Goal: Download file/media

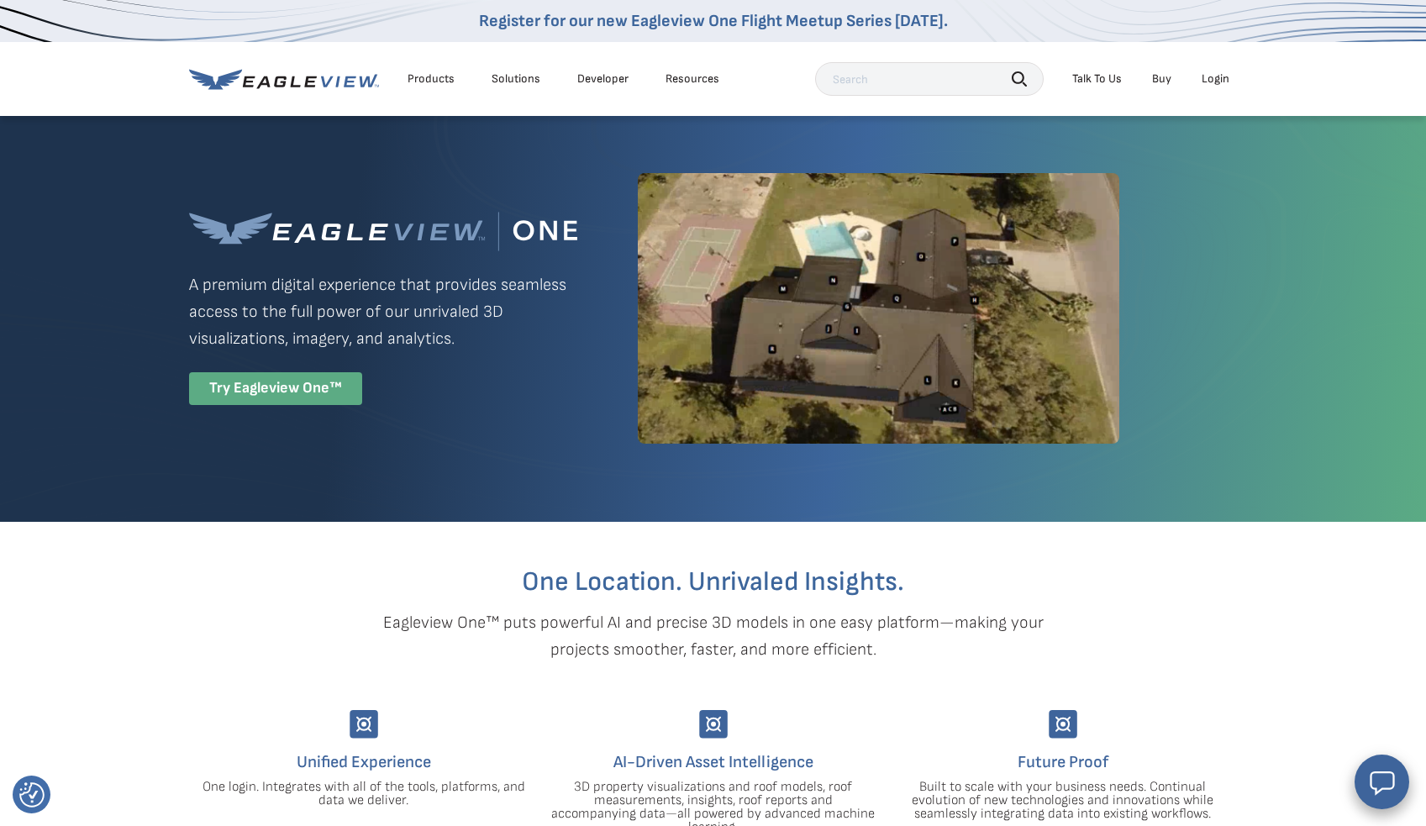
click at [282, 405] on div "Try Eagleview One™" at bounding box center [275, 388] width 173 height 33
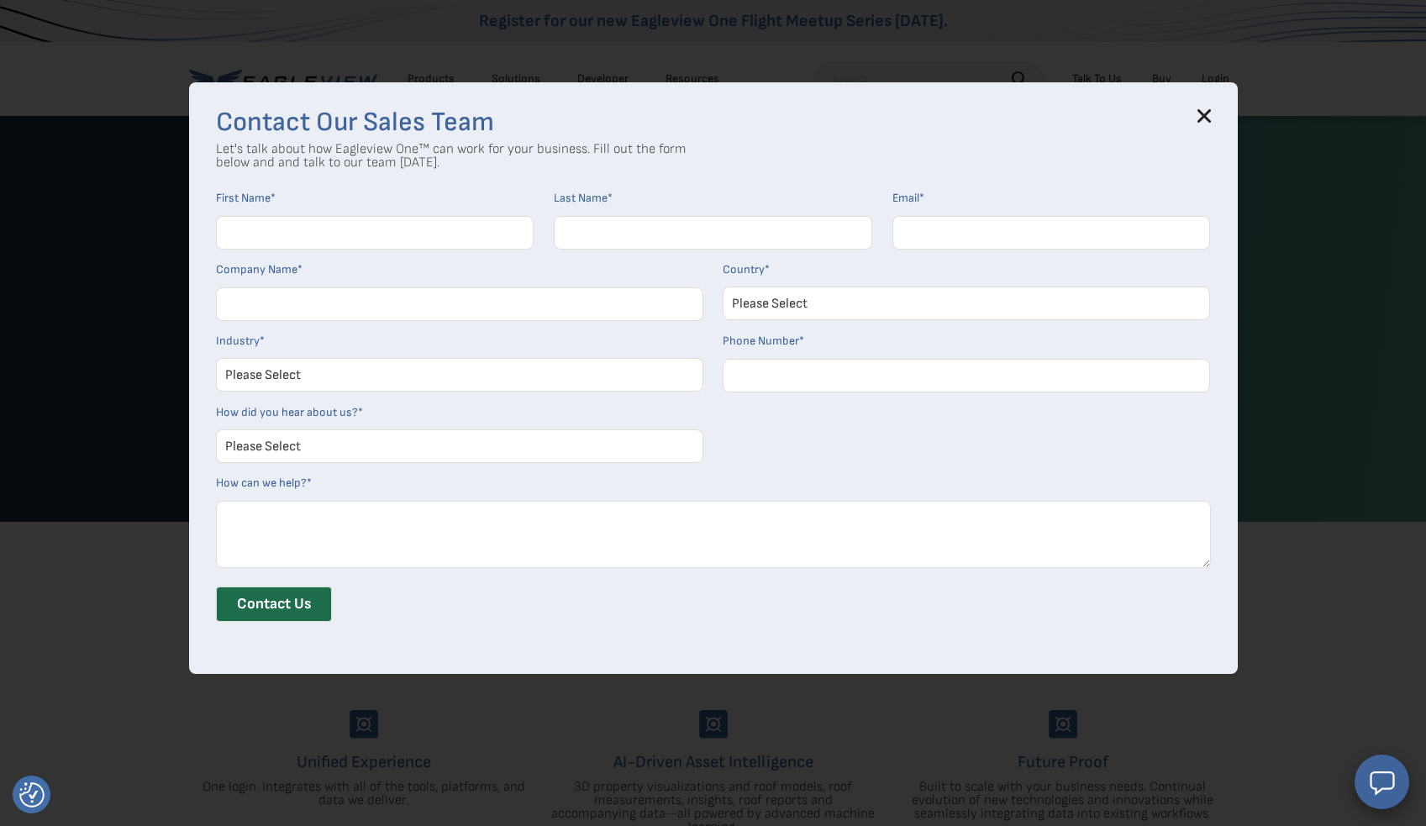
click at [1210, 110] on icon at bounding box center [1204, 115] width 13 height 13
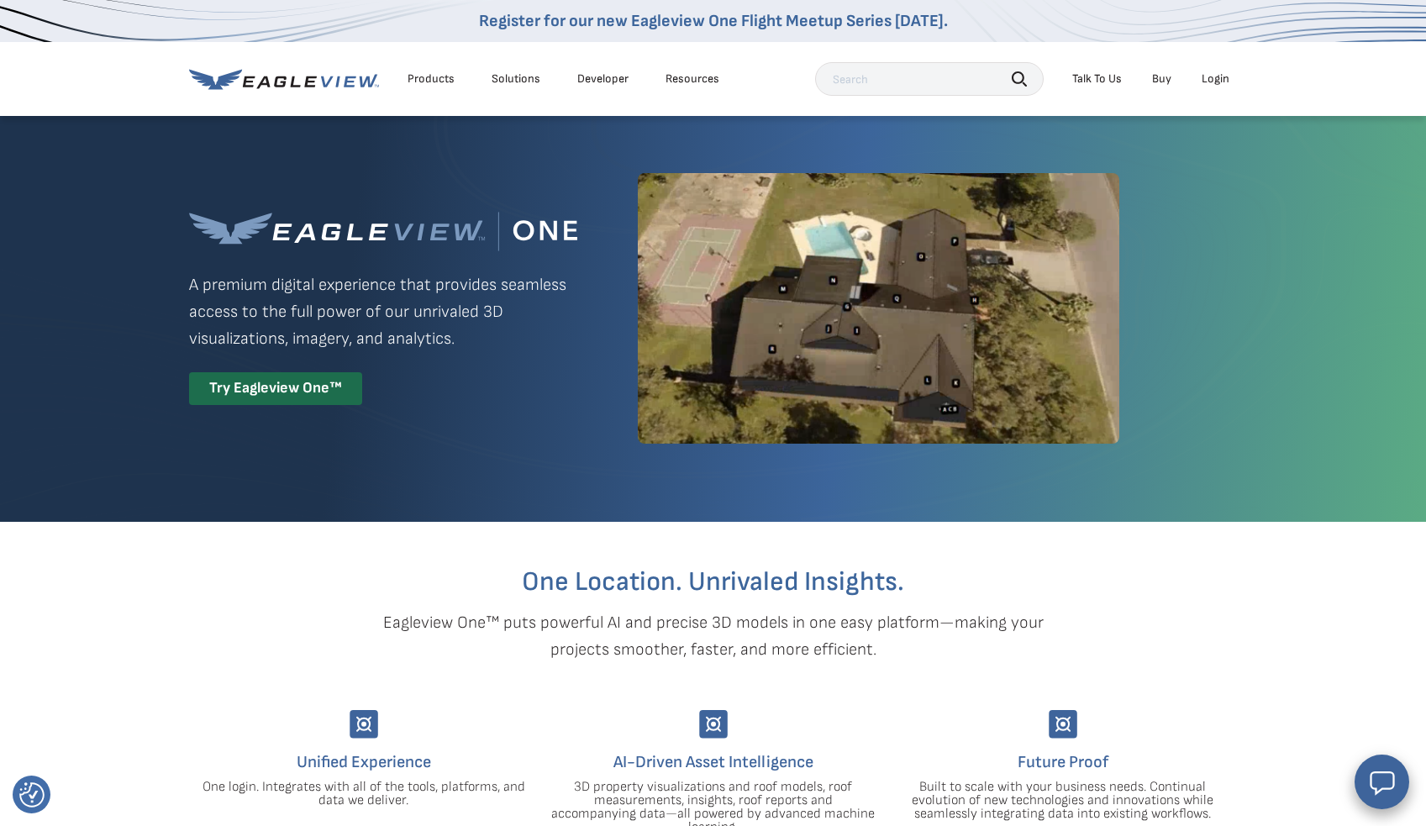
click at [406, 76] on li "Products" at bounding box center [431, 78] width 64 height 25
click at [422, 77] on div "Products" at bounding box center [431, 78] width 47 height 15
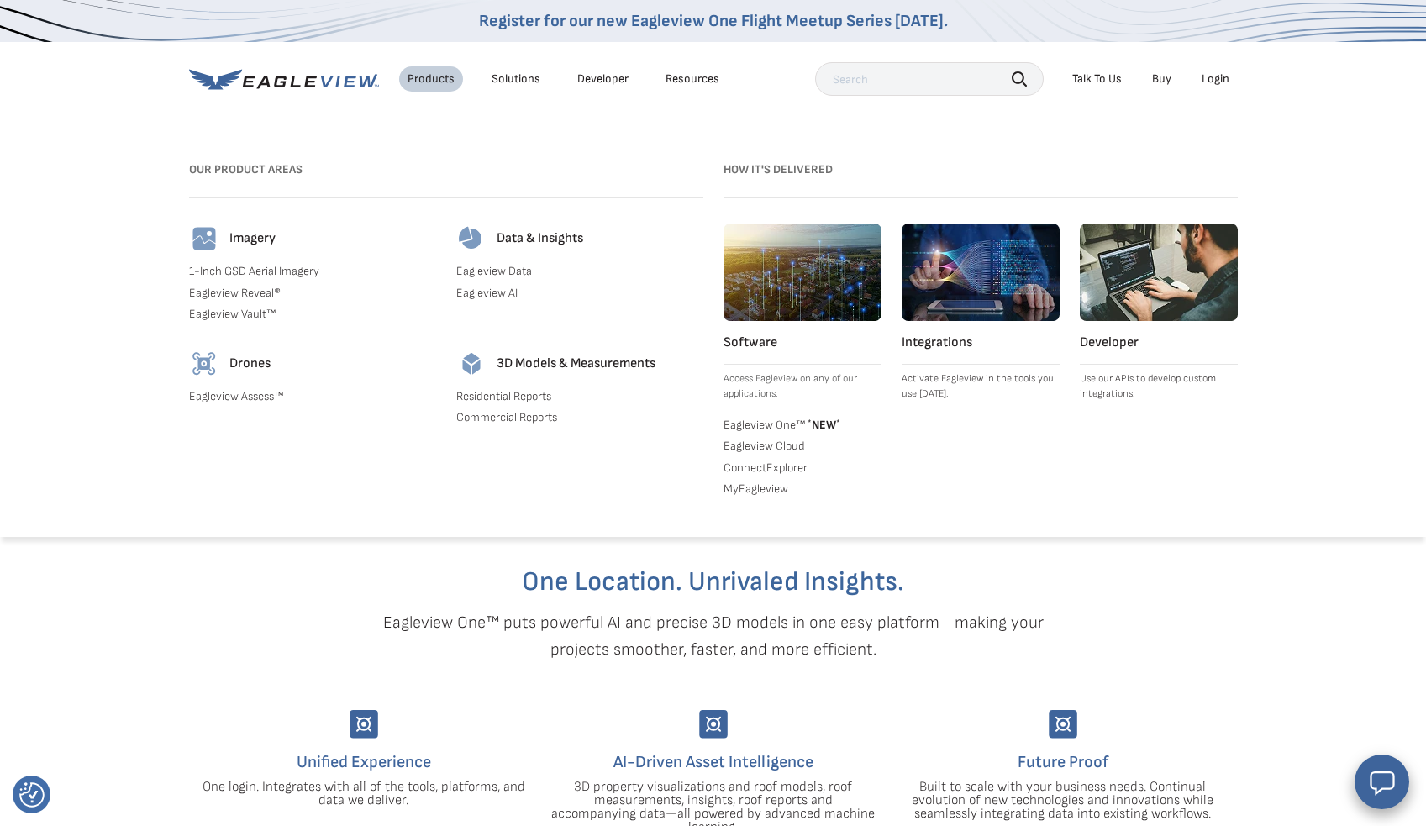
click at [251, 160] on h3 "Our Product Areas" at bounding box center [446, 169] width 514 height 27
click at [273, 99] on div "Products Solutions Developer Resources Search Talk To Us Buy Login" at bounding box center [713, 79] width 1049 height 74
click at [277, 82] on icon at bounding box center [284, 79] width 190 height 21
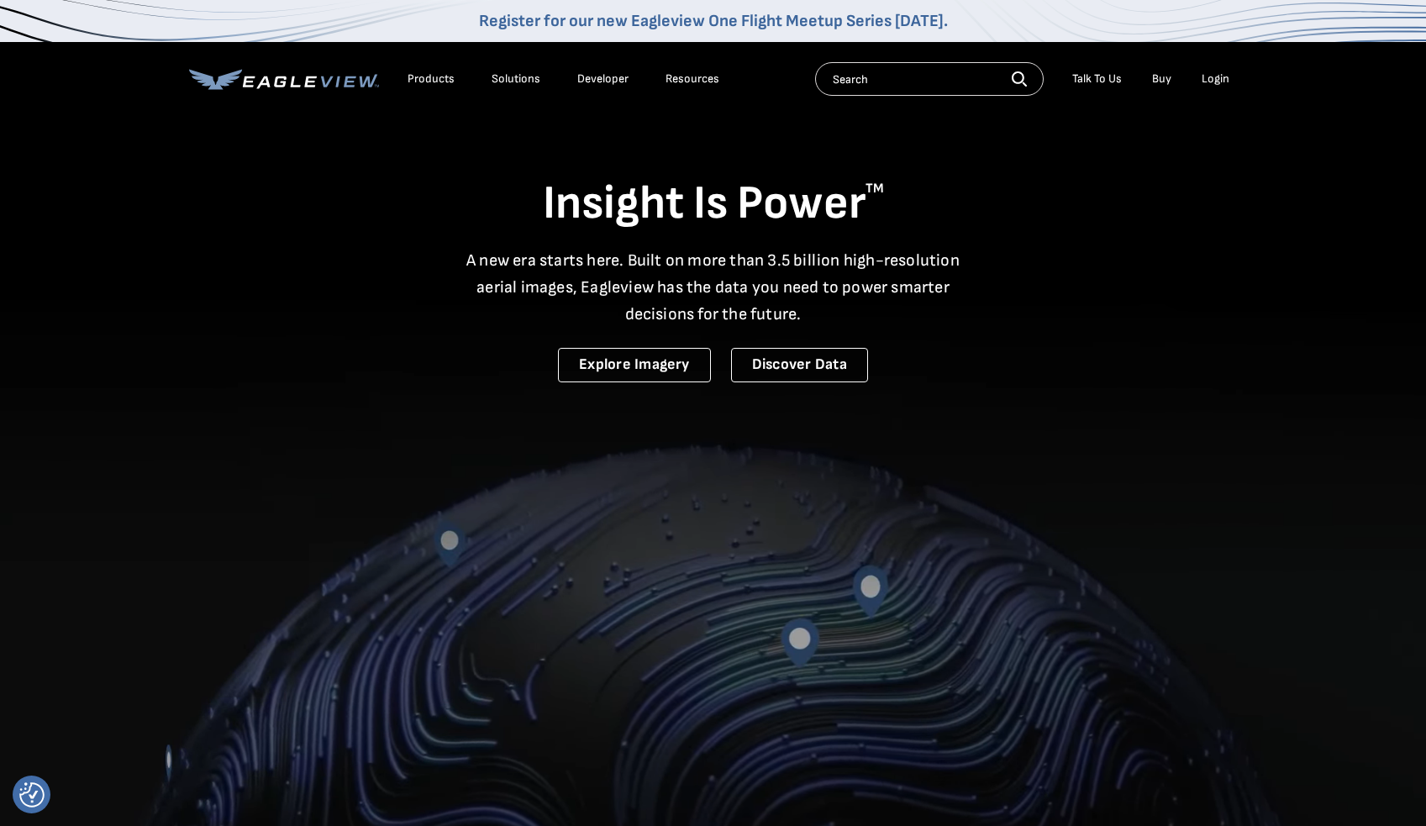
click at [1216, 75] on div "Login" at bounding box center [1216, 78] width 28 height 15
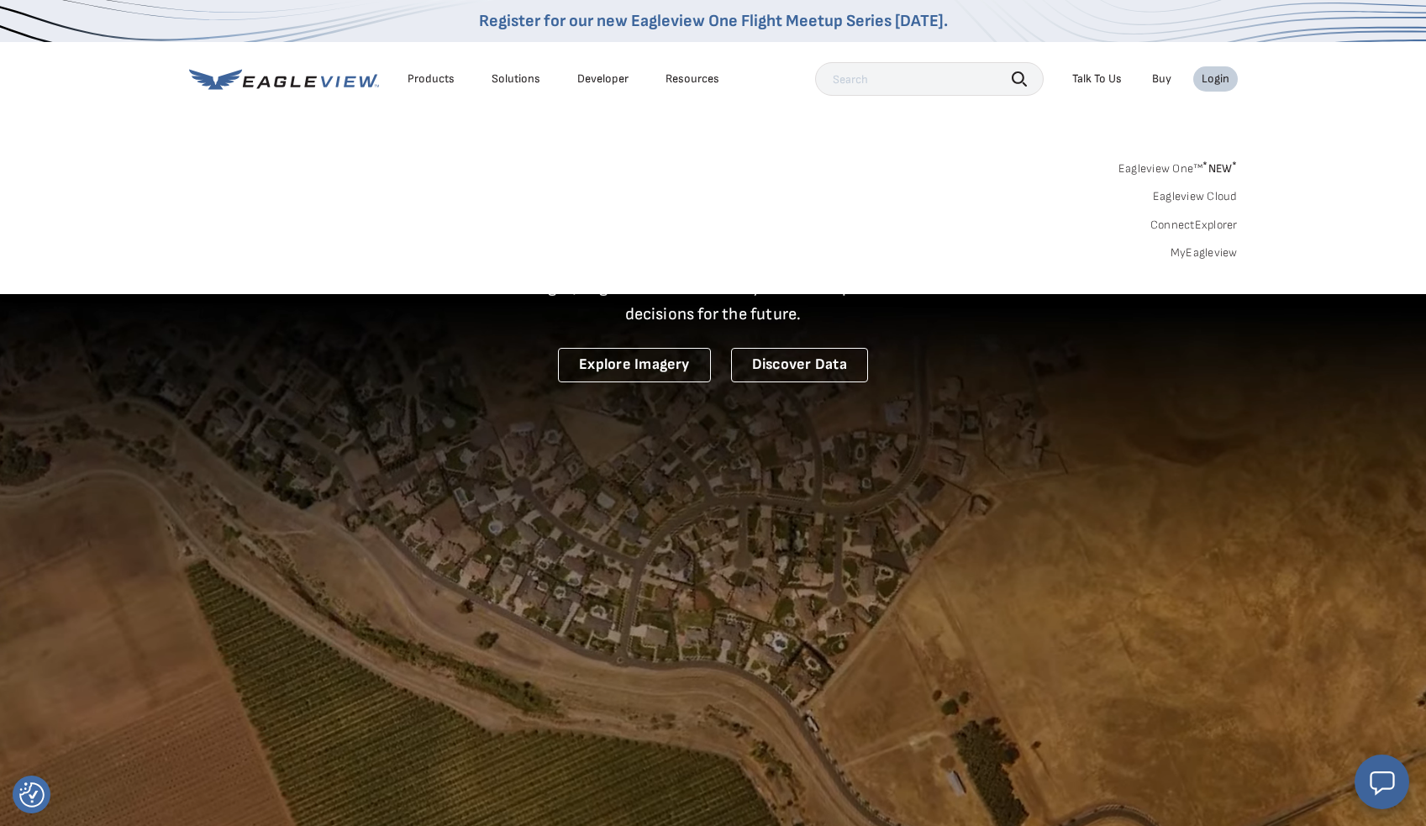
click at [1196, 196] on link "Eagleview Cloud" at bounding box center [1195, 196] width 85 height 15
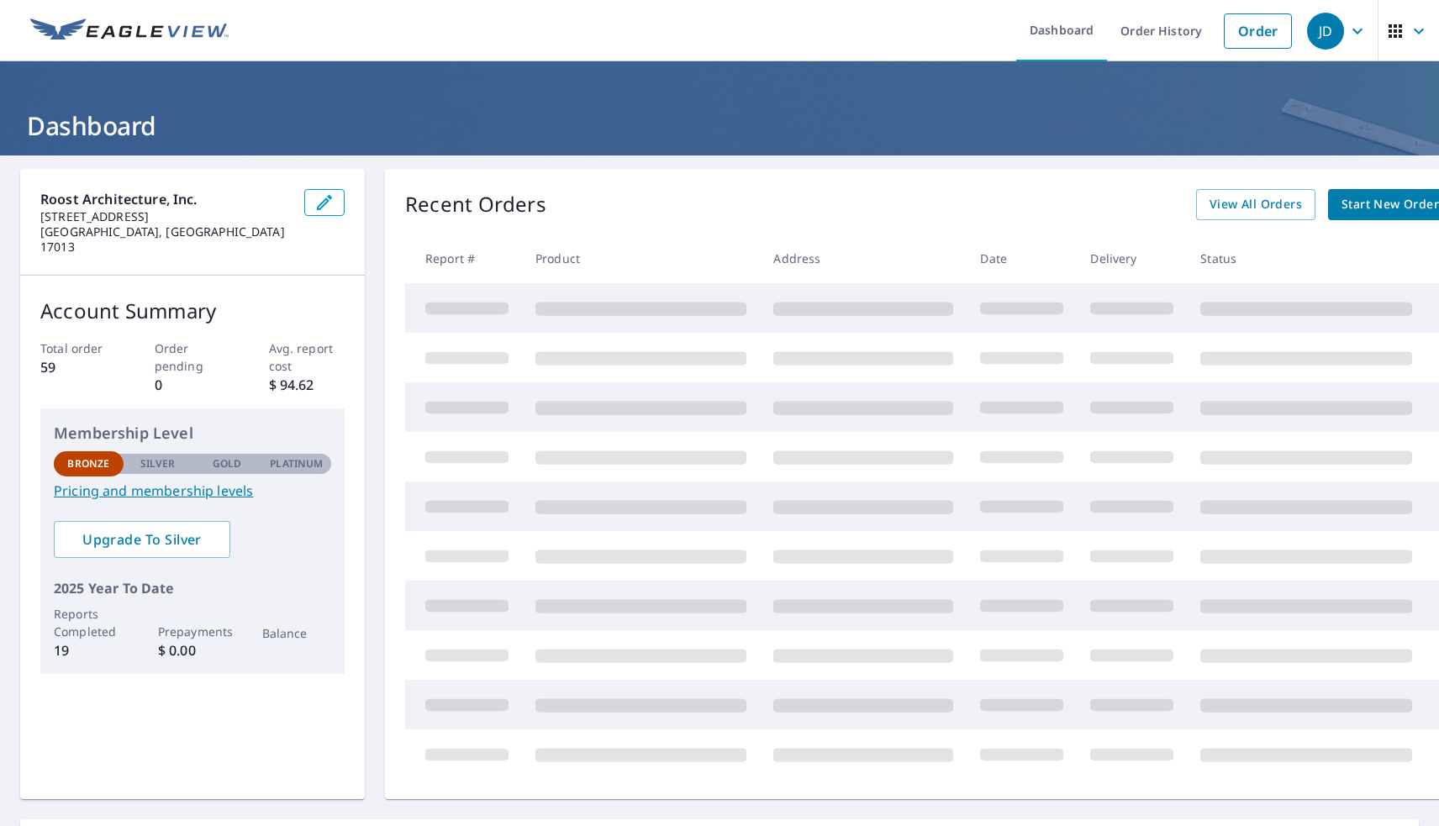
click at [368, 263] on div "Roost Architecture, Inc. [STREET_ADDRESS] Account Summary Total order 59 Order …" at bounding box center [719, 484] width 1398 height 630
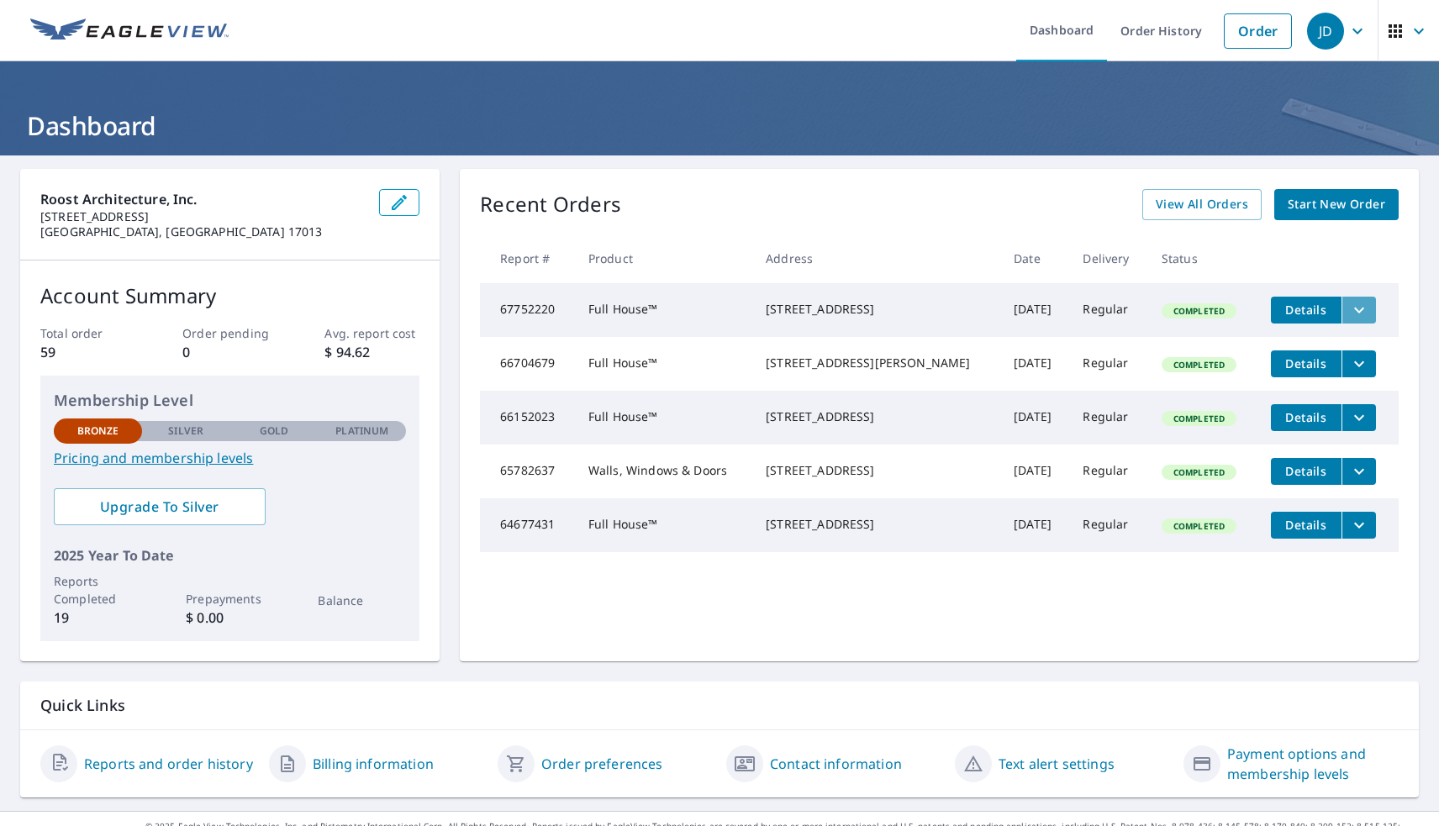
click at [1349, 312] on icon "filesDropdownBtn-67752220" at bounding box center [1359, 310] width 20 height 20
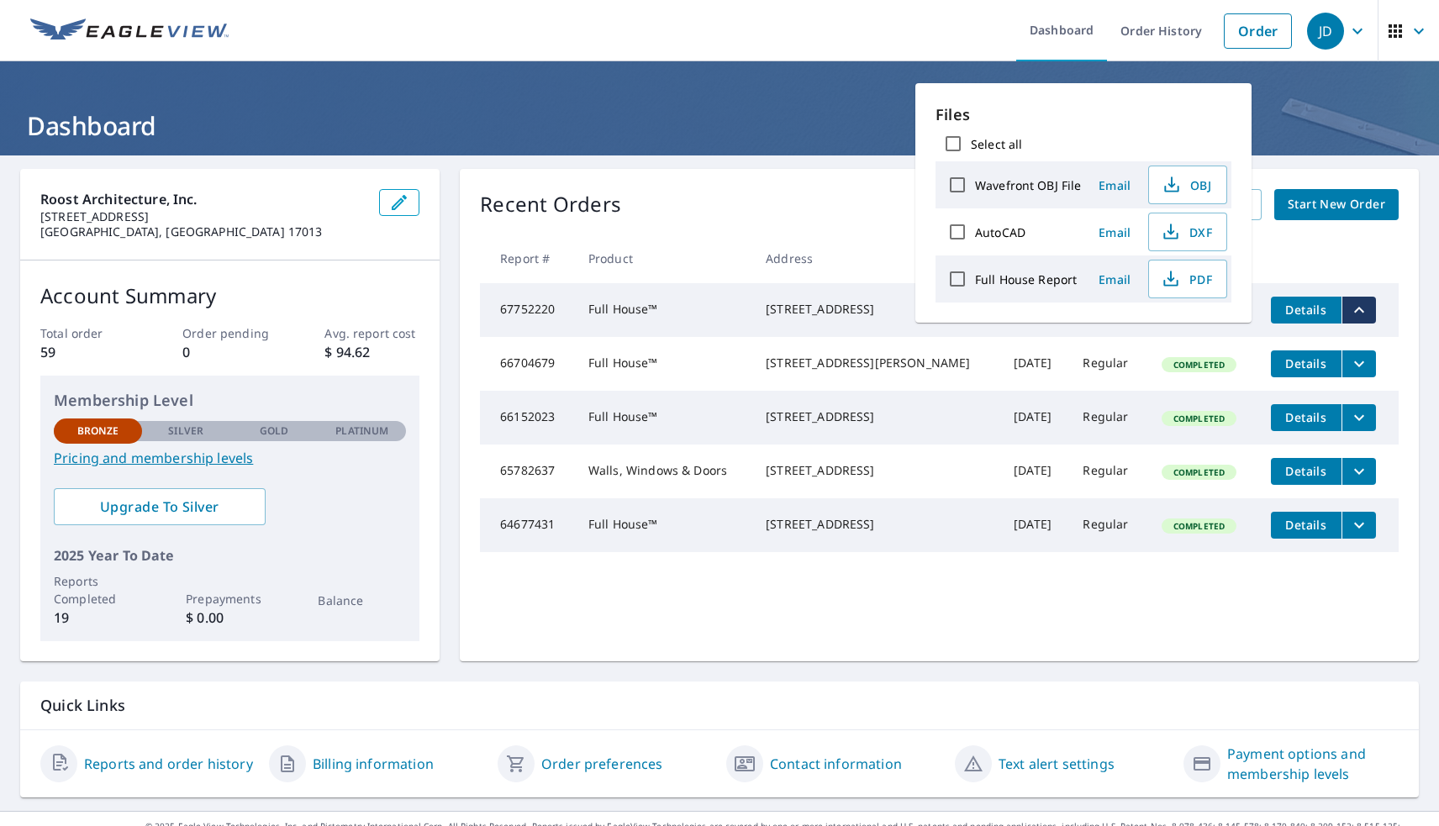
click at [957, 186] on input "Wavefront OBJ File" at bounding box center [957, 184] width 35 height 35
checkbox input "true"
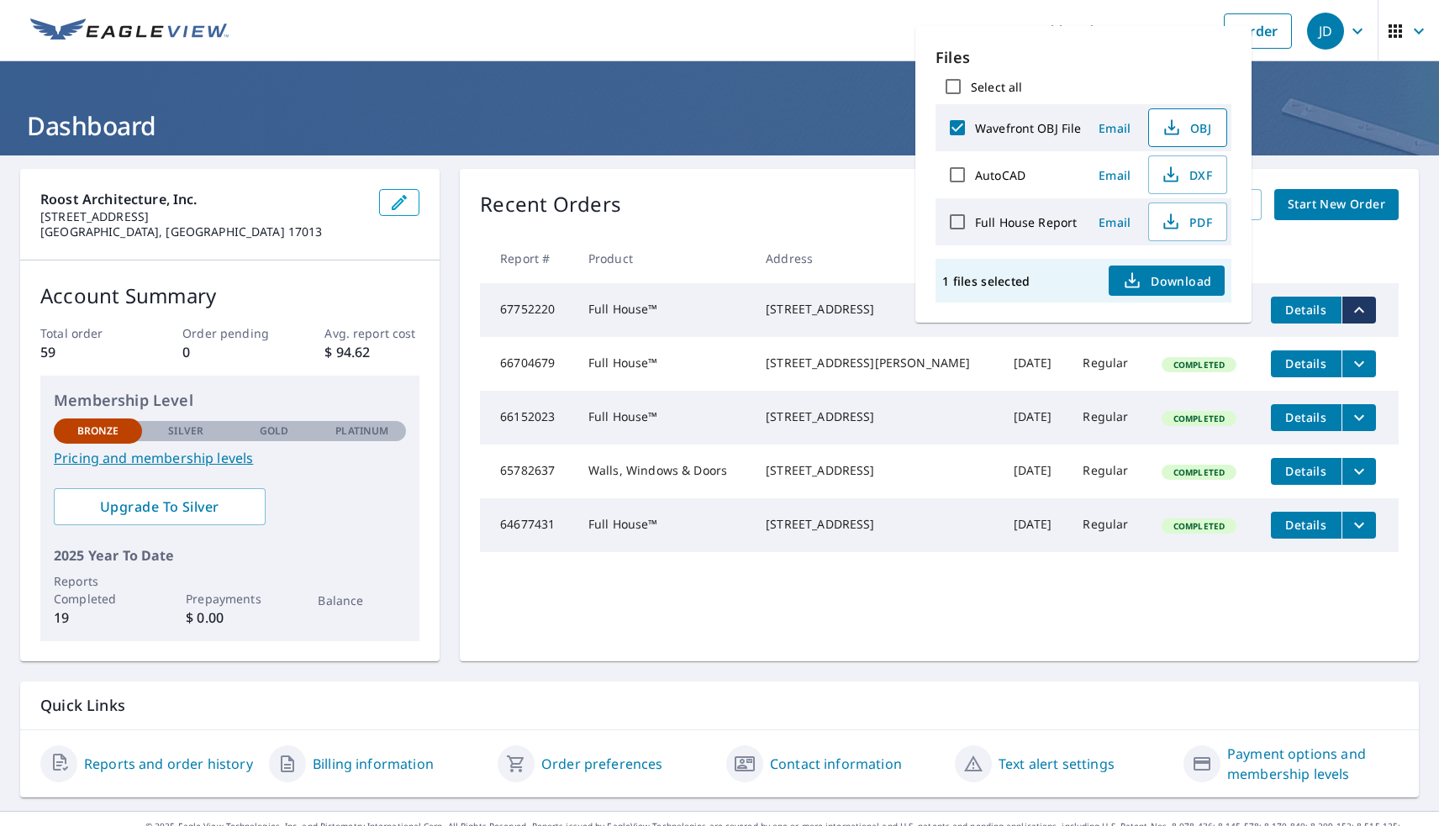
click at [1179, 128] on icon "button" at bounding box center [1171, 128] width 20 height 20
